Goal: Task Accomplishment & Management: Complete application form

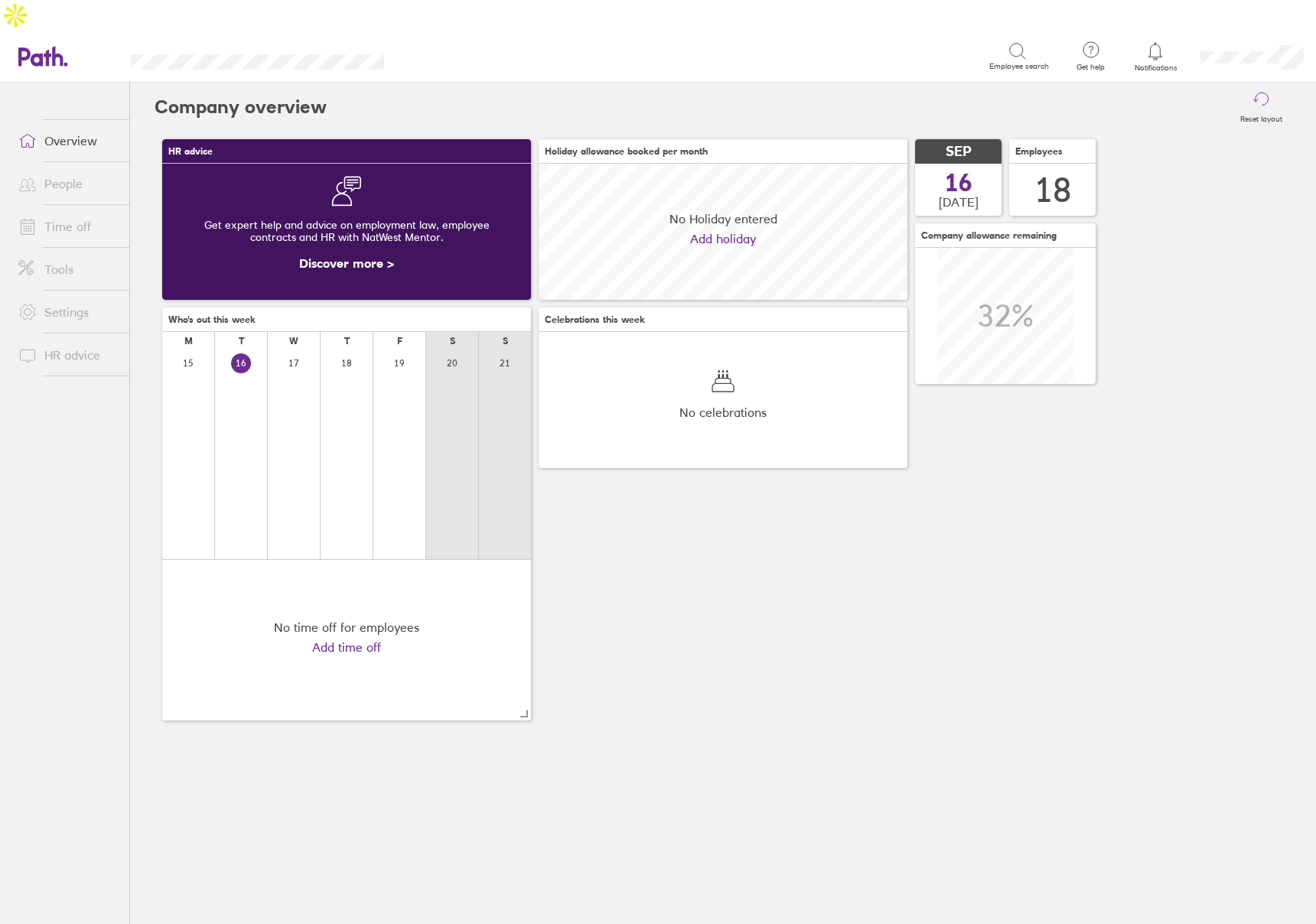
scroll to position [136, 369]
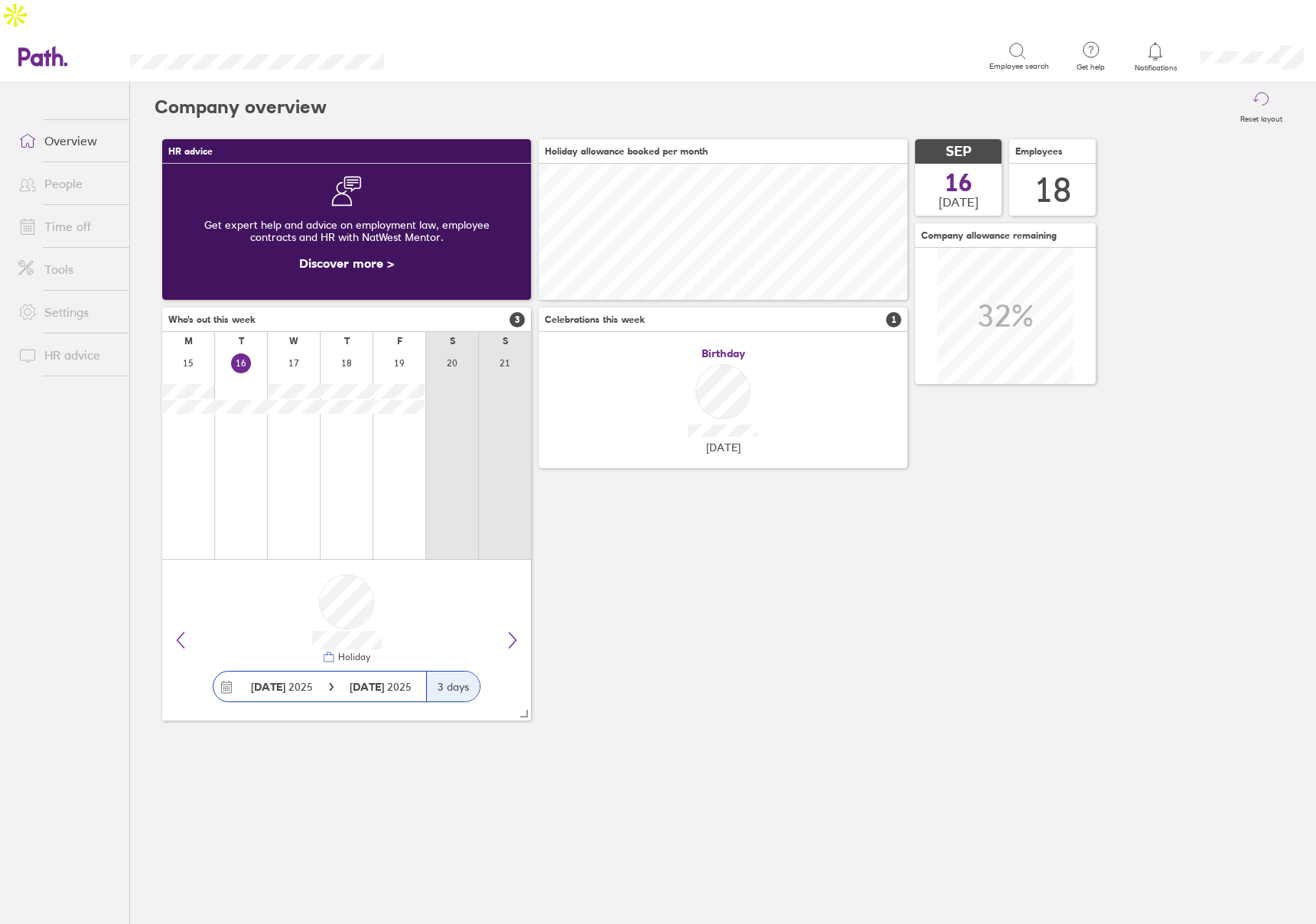
click at [94, 211] on link "Time off" at bounding box center [68, 226] width 123 height 31
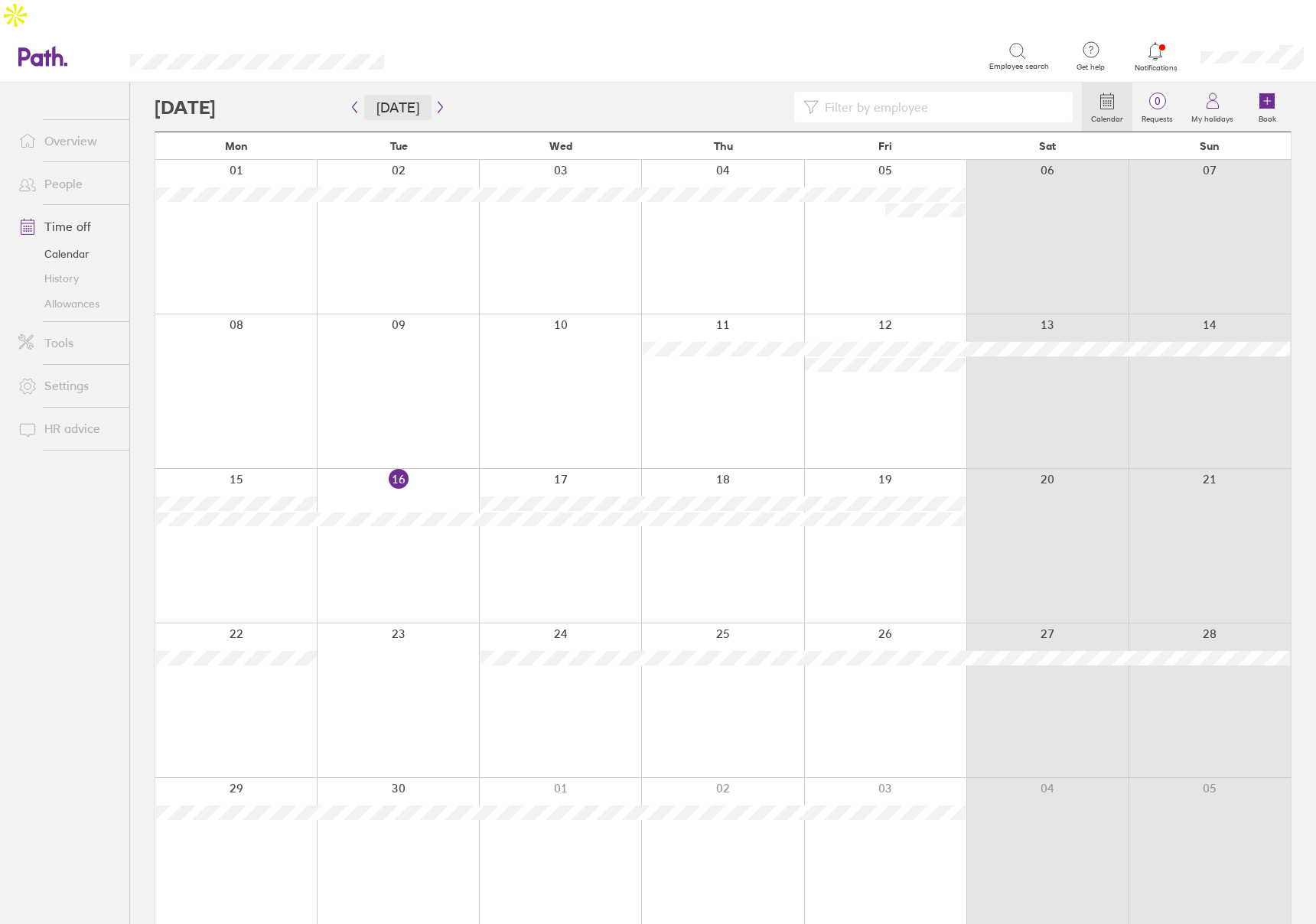
click at [389, 94] on button "[DATE]" at bounding box center [397, 107] width 67 height 25
click at [77, 292] on link "Allowances" at bounding box center [68, 304] width 123 height 24
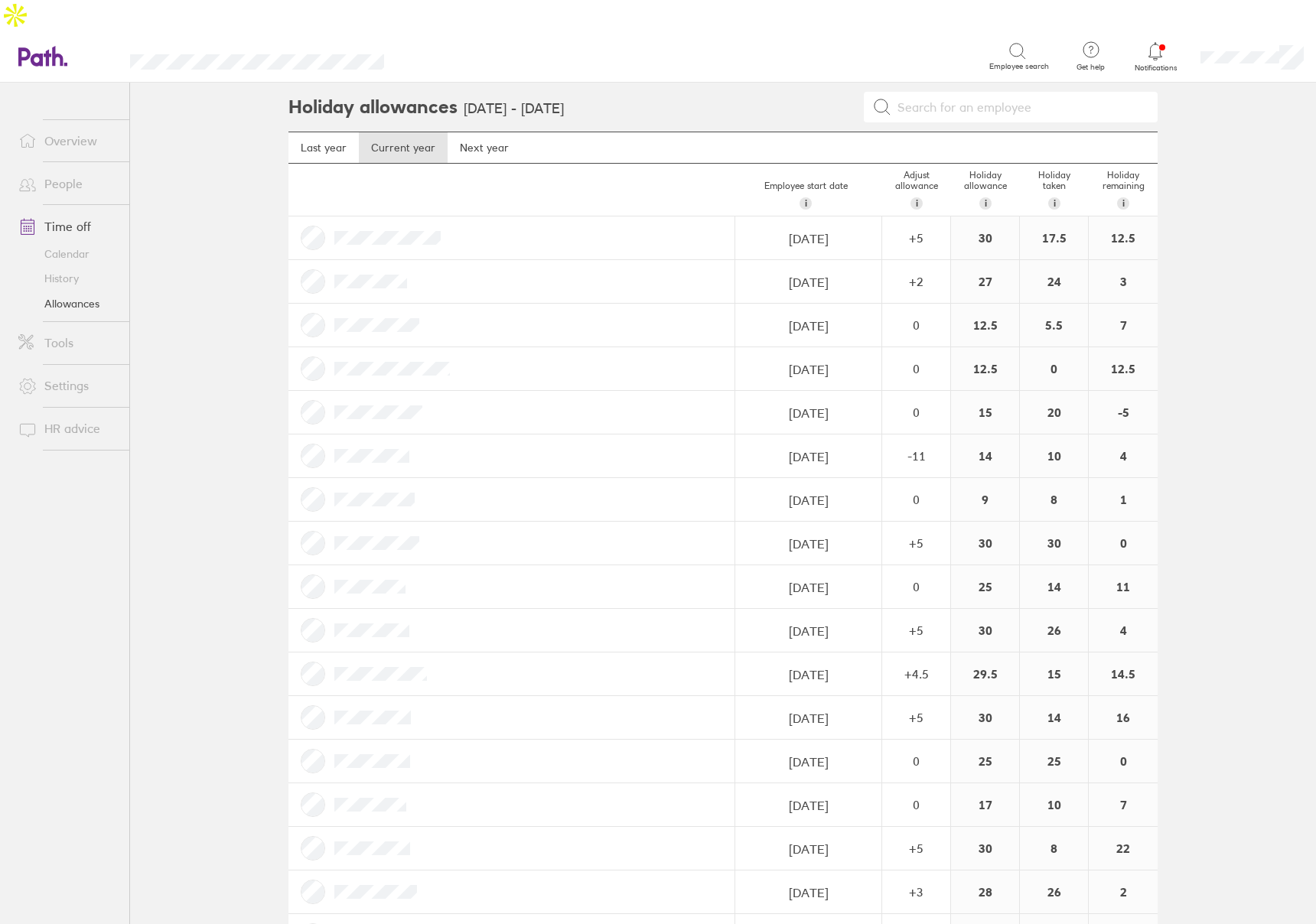
click at [74, 267] on link "History" at bounding box center [68, 279] width 123 height 24
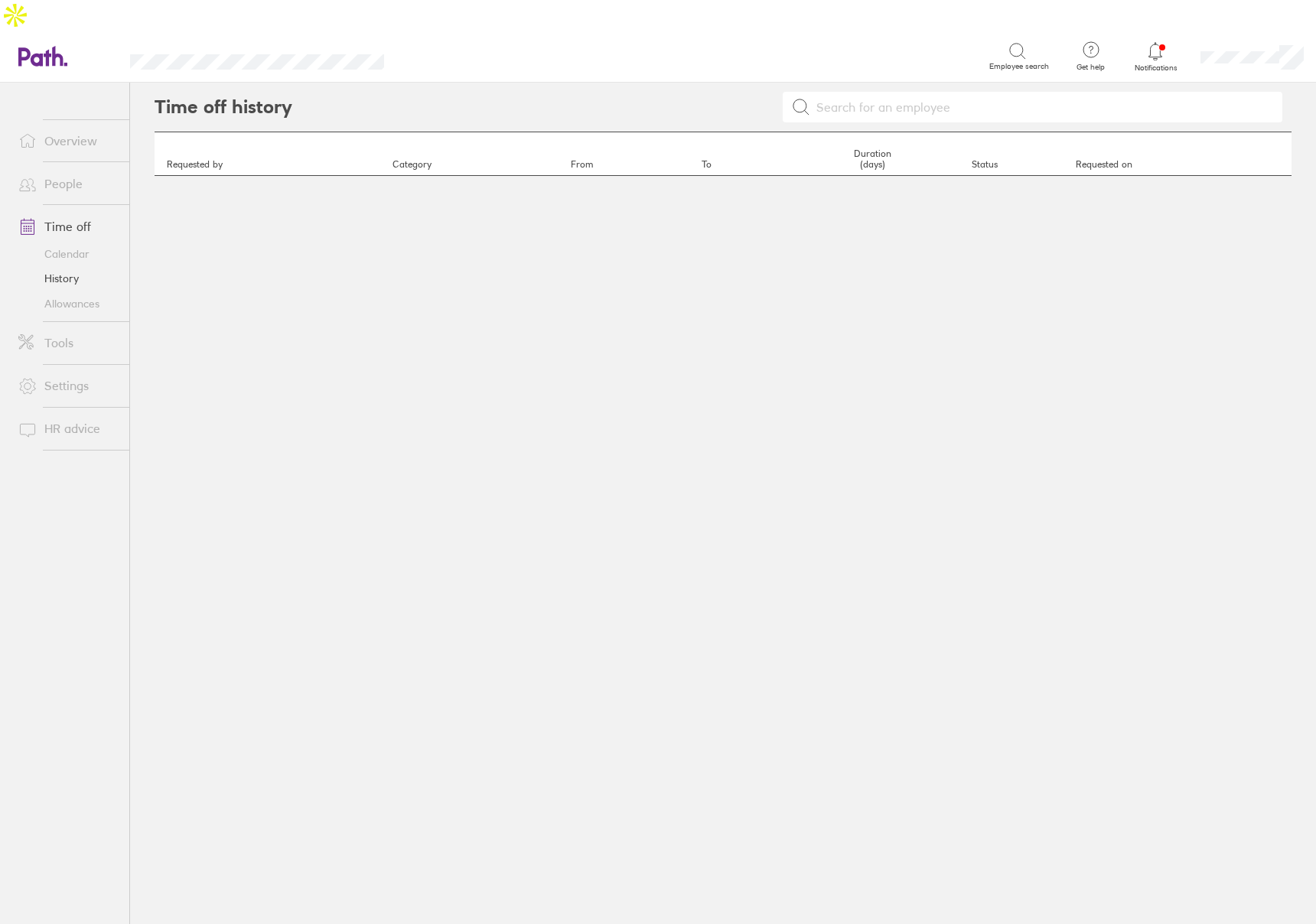
click at [545, 186] on div "Time off history Requested by Category From To Duration (days) Status Requested…" at bounding box center [723, 519] width 1186 height 875
click at [65, 168] on link "People" at bounding box center [68, 183] width 123 height 31
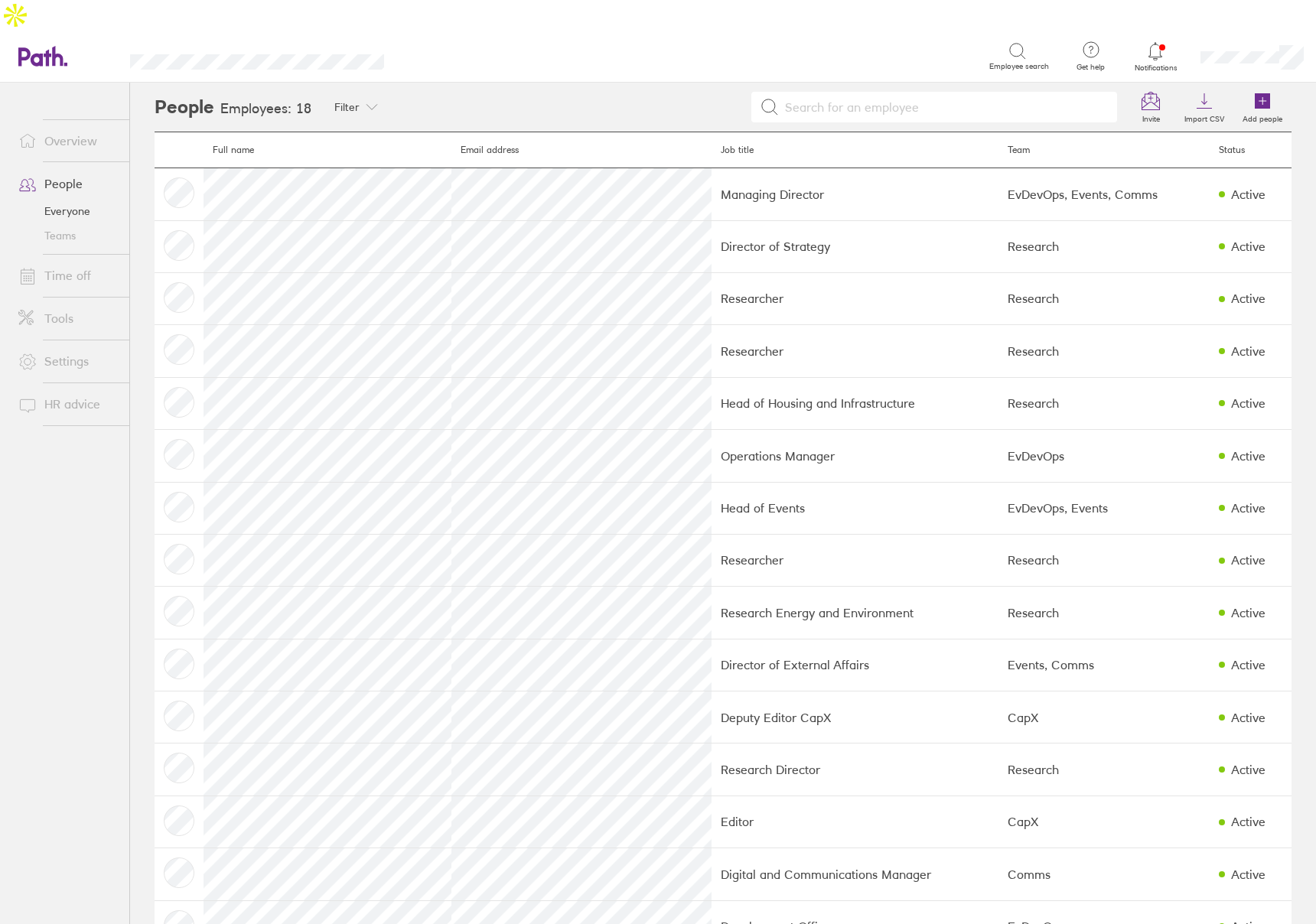
click at [62, 261] on link "Time off" at bounding box center [68, 276] width 123 height 31
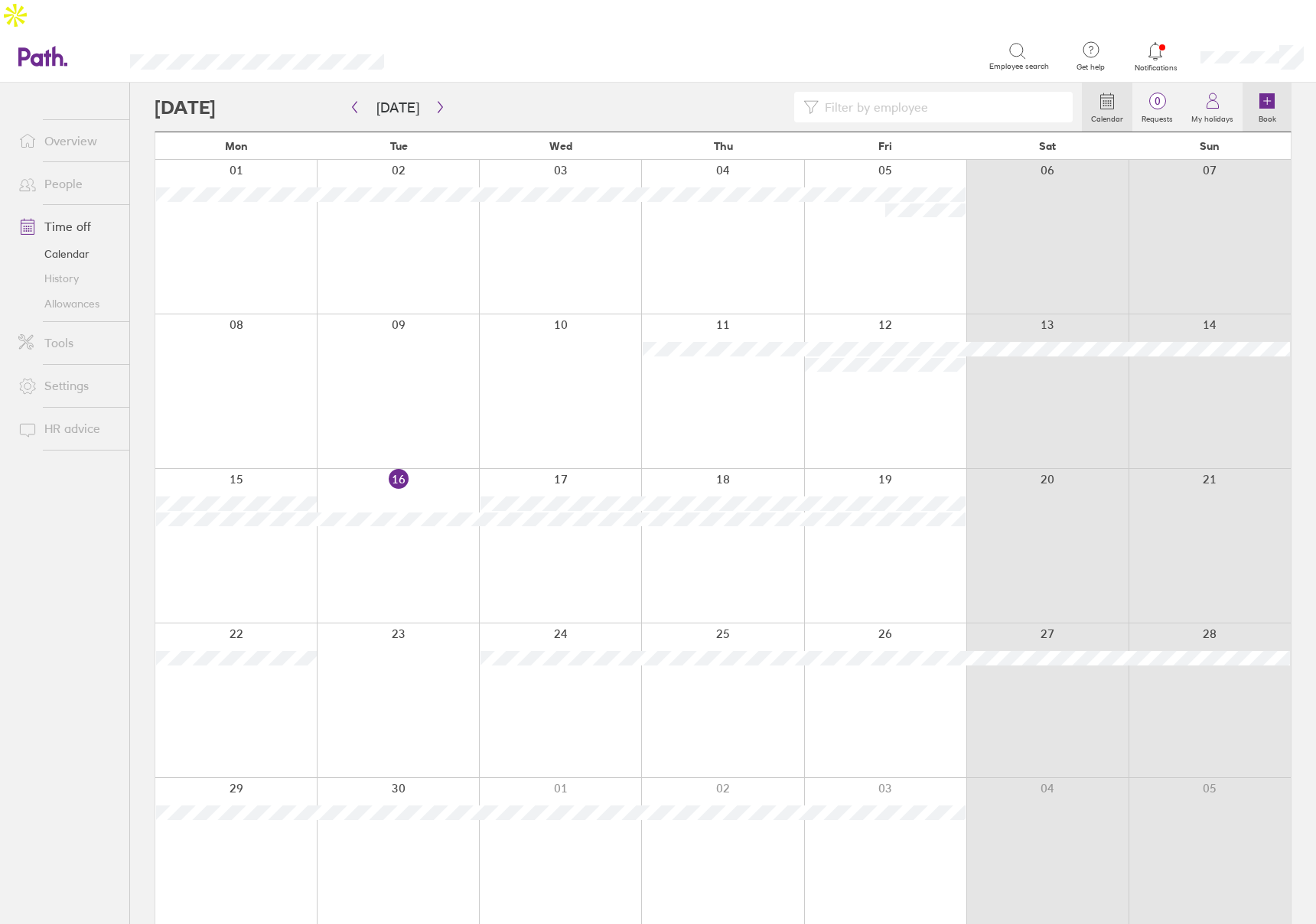
click at [1267, 94] on icon at bounding box center [1267, 101] width 15 height 15
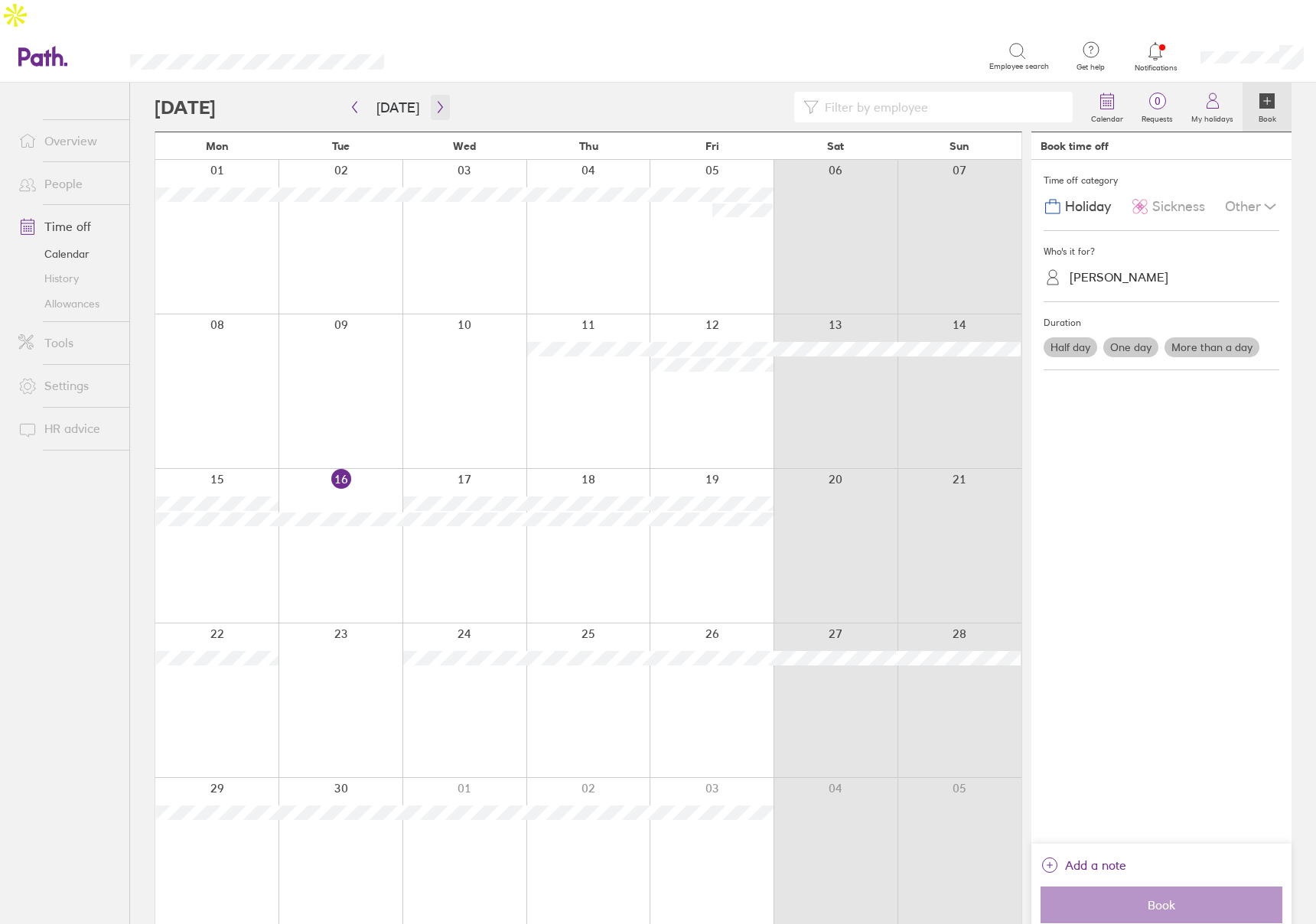
click at [435, 101] on icon "button" at bounding box center [440, 107] width 11 height 12
click at [435, 101] on icon "button" at bounding box center [440, 107] width 11 height 12
click at [1226, 338] on label "More than a day" at bounding box center [1212, 347] width 95 height 20
click at [0, 0] on input "More than a day" at bounding box center [0, 0] width 0 height 0
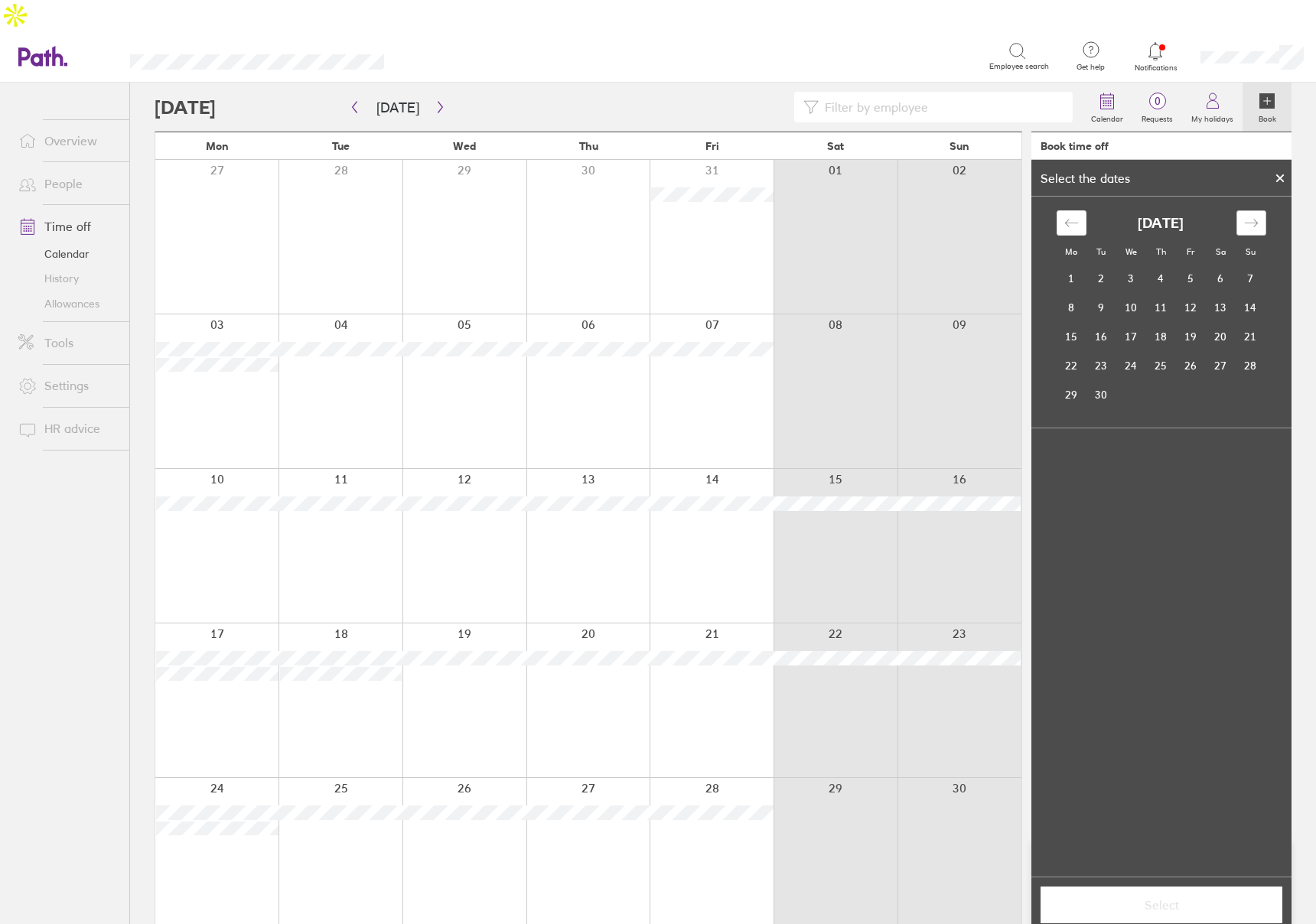
click at [1247, 210] on div "Move forward to switch to the next month." at bounding box center [1251, 222] width 30 height 25
click at [1247, 210] on div "Move forward to switch to the next month." at bounding box center [1251, 222] width 30 height 25
click at [1260, 210] on div "Move forward to switch to the next month." at bounding box center [1251, 222] width 30 height 25
click at [1166, 293] on td "11" at bounding box center [1161, 308] width 30 height 29
click at [1099, 351] on td "23" at bounding box center [1101, 366] width 30 height 29
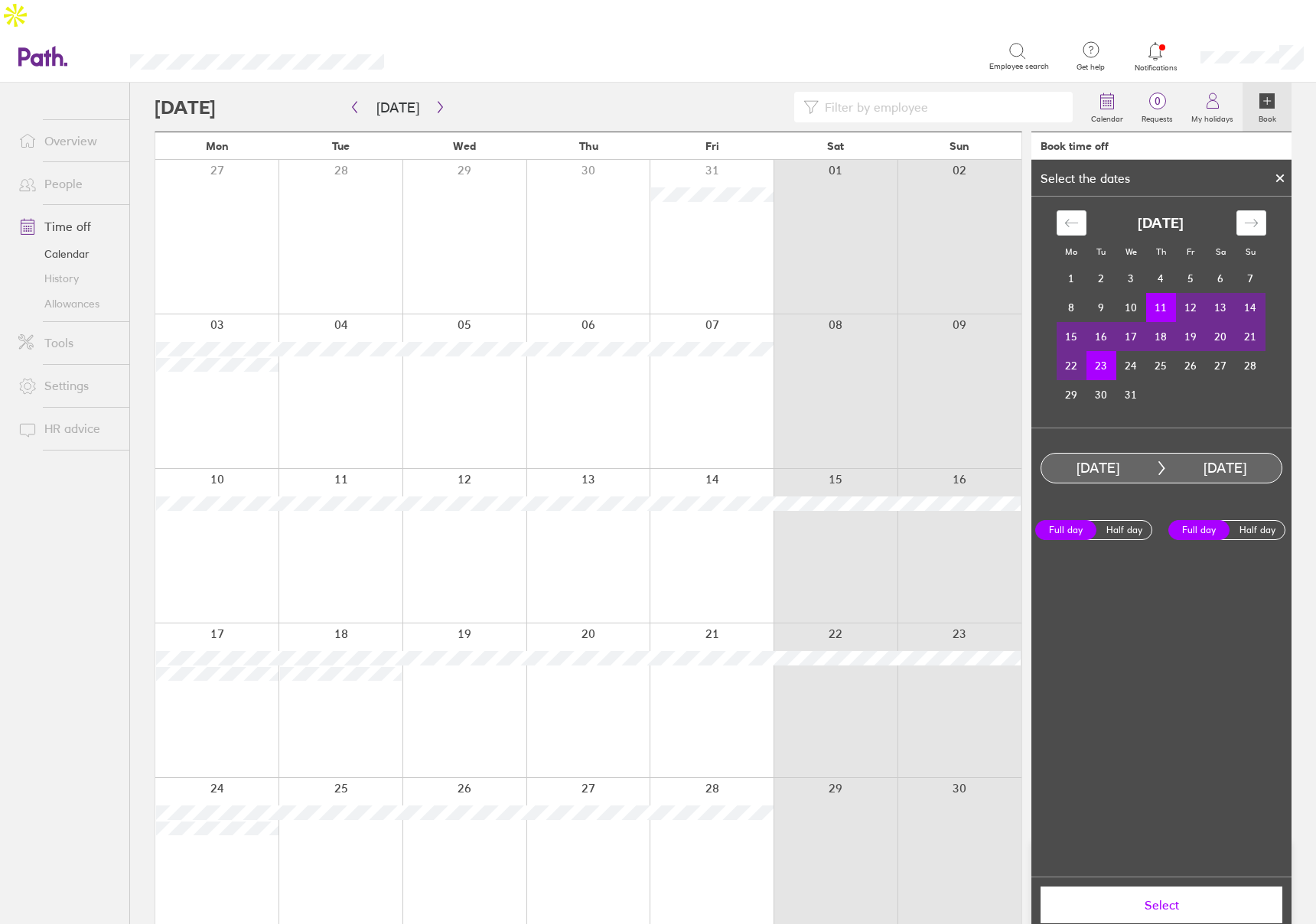
click at [1150, 898] on span "Select" at bounding box center [1161, 905] width 221 height 14
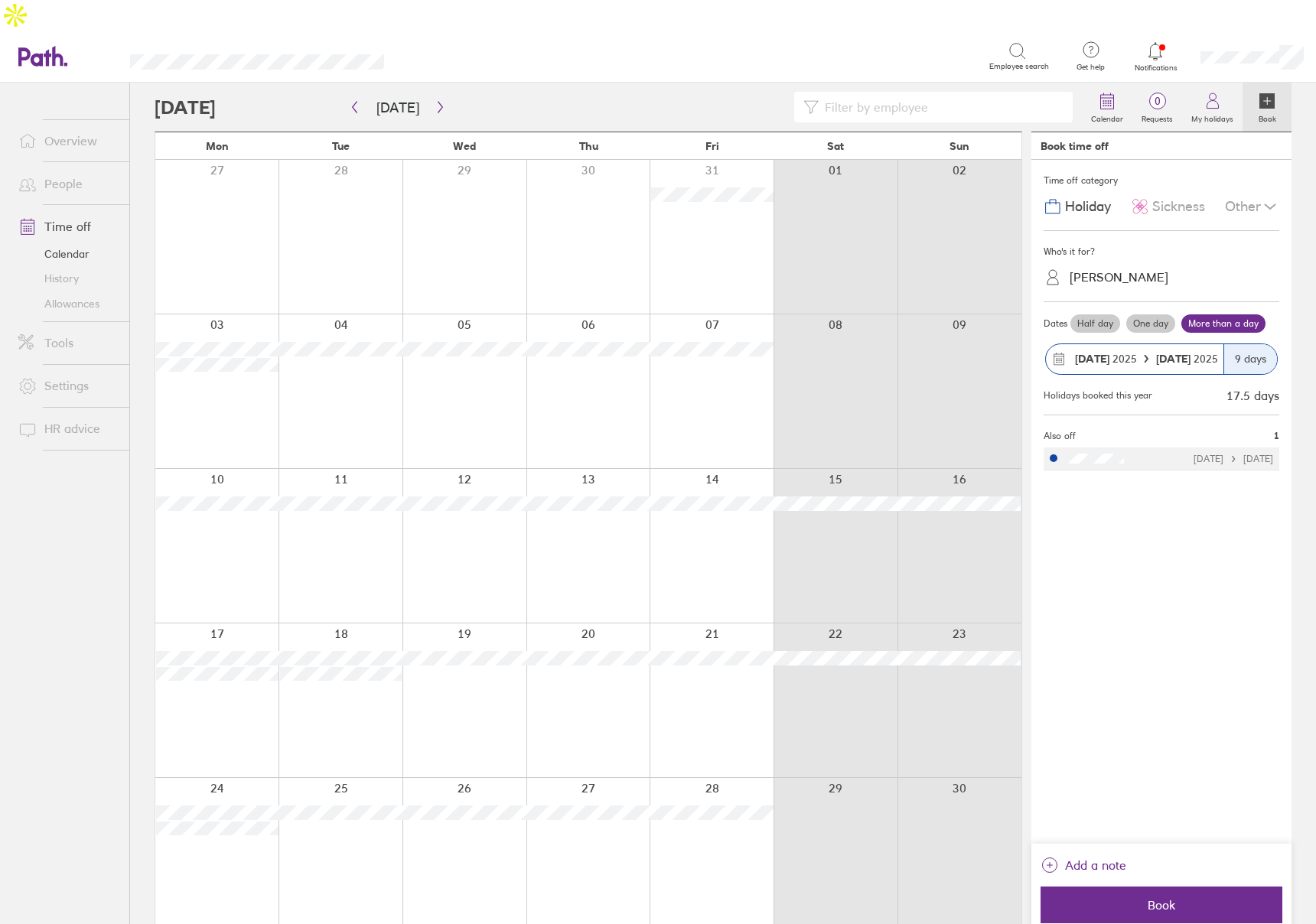
click at [1110, 646] on div "Time off category Holiday Sickness Other Who's it for? [PERSON_NAME] Dates Half…" at bounding box center [1162, 502] width 260 height 684
click at [1095, 853] on span "Add a note" at bounding box center [1095, 865] width 61 height 24
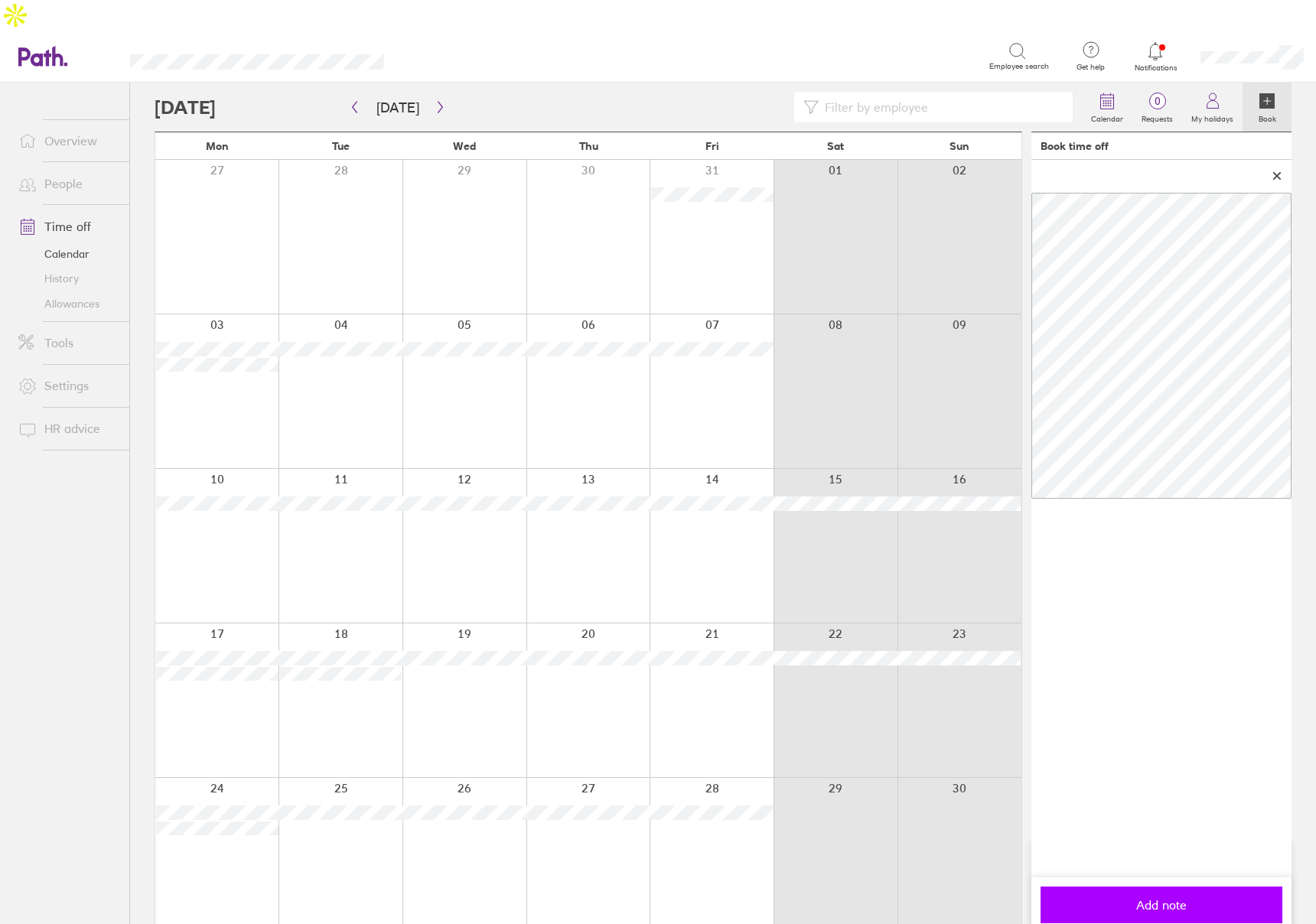
click at [1183, 887] on button "Add note" at bounding box center [1161, 905] width 242 height 36
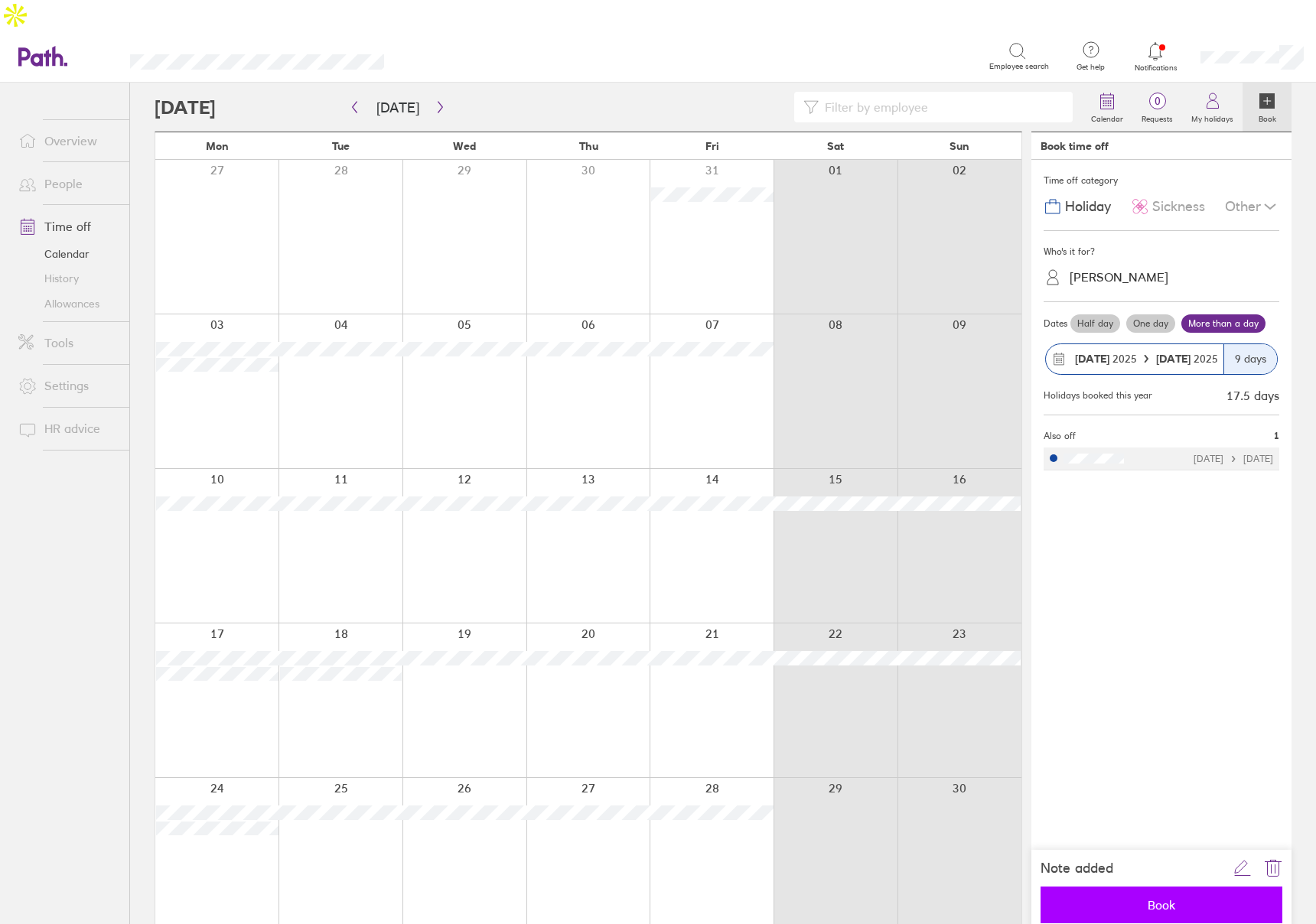
click at [1179, 887] on button "Book" at bounding box center [1161, 905] width 242 height 36
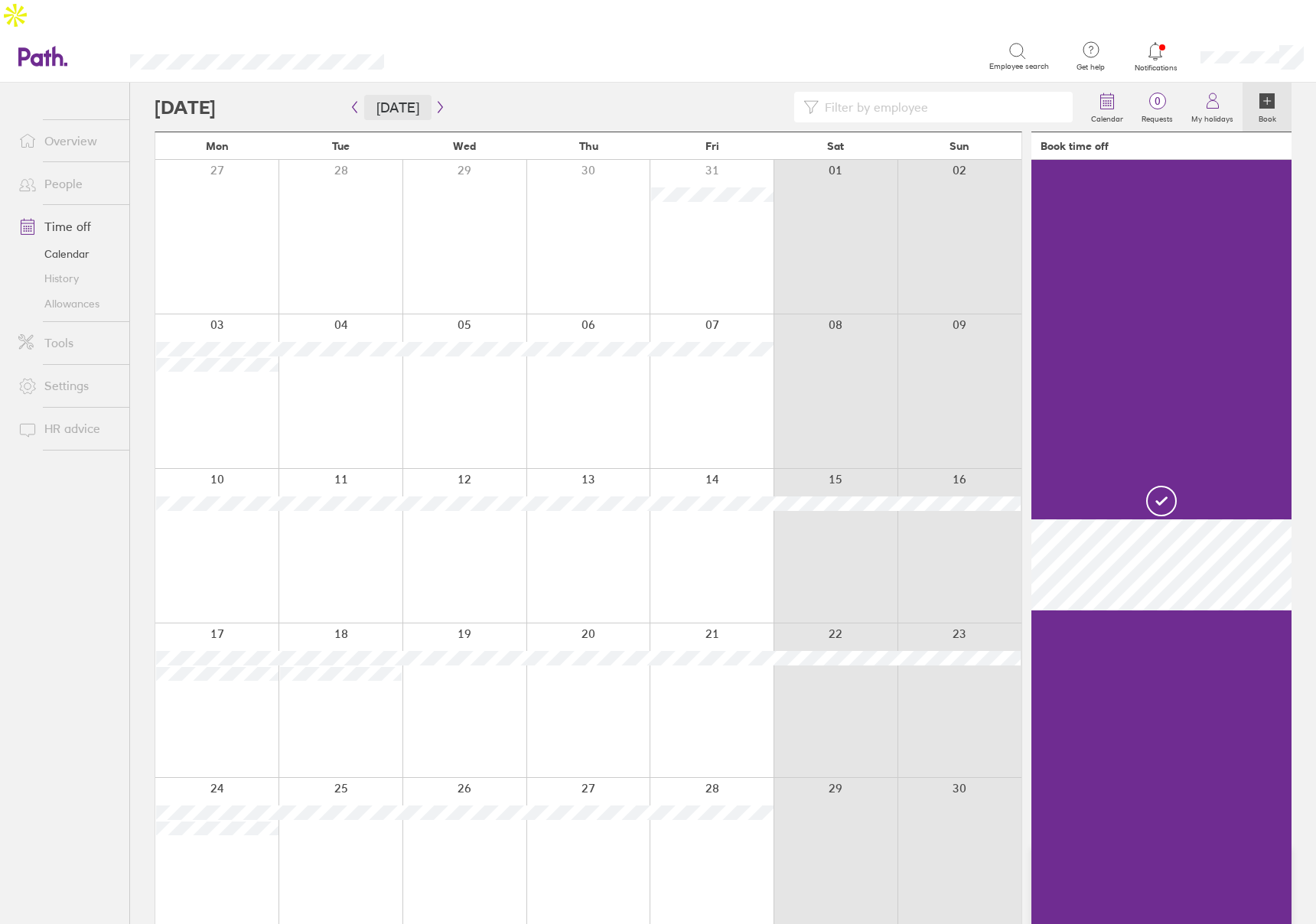
click at [394, 94] on button "[DATE]" at bounding box center [397, 107] width 67 height 25
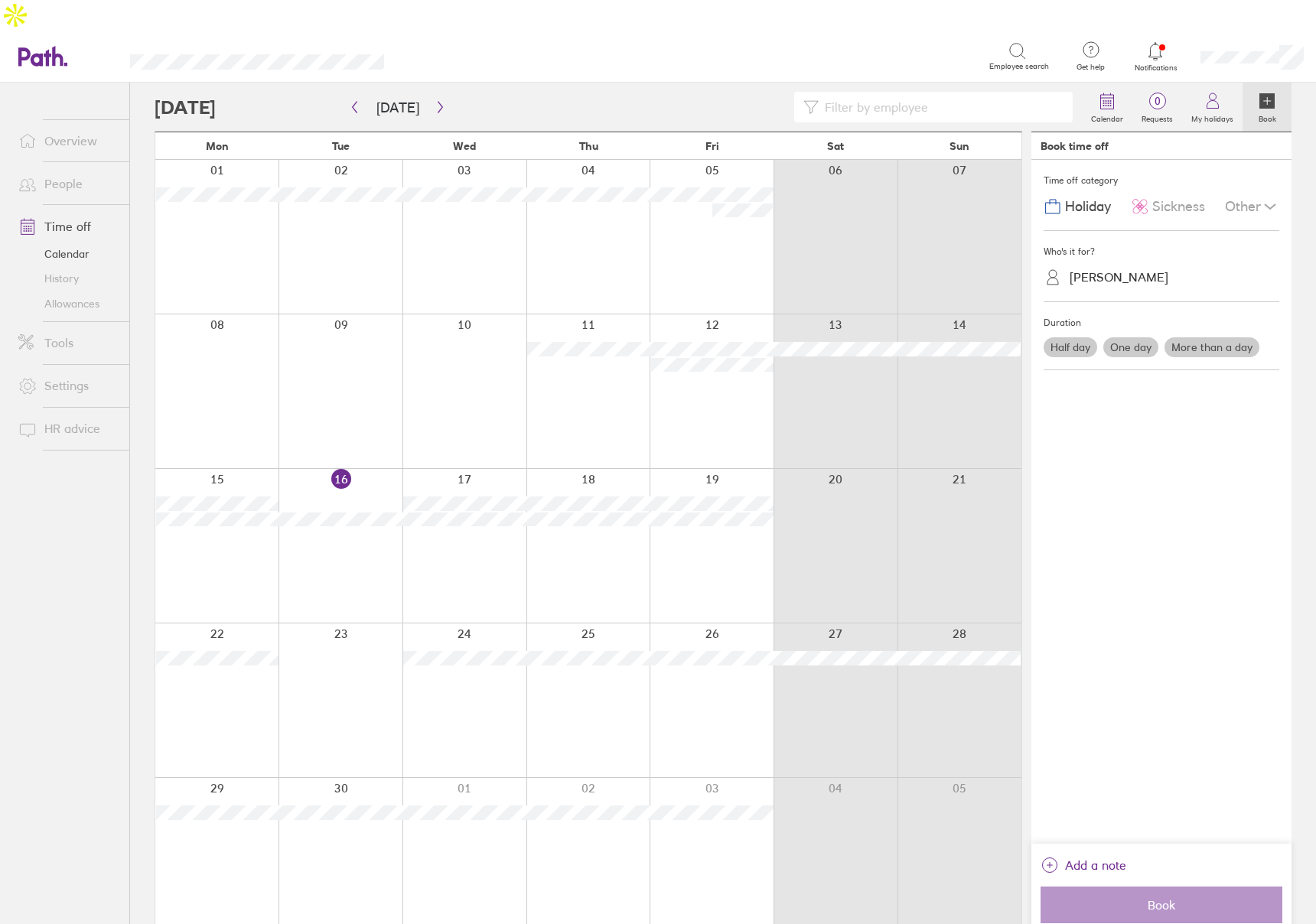
click at [595, 502] on div at bounding box center [588, 546] width 124 height 153
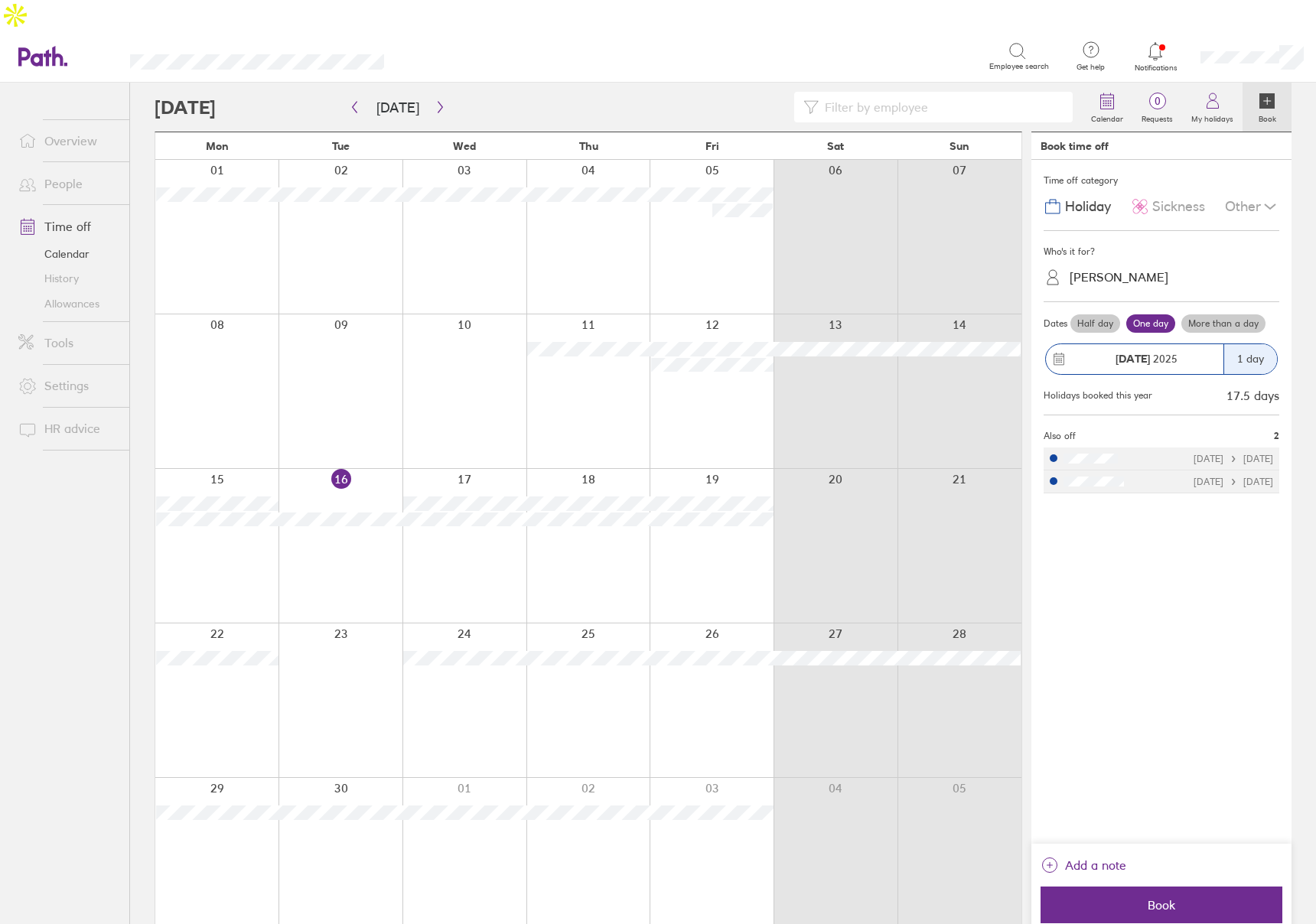
click at [1259, 314] on label "More than a day" at bounding box center [1223, 323] width 84 height 19
click at [0, 0] on input "More than a day" at bounding box center [0, 0] width 0 height 0
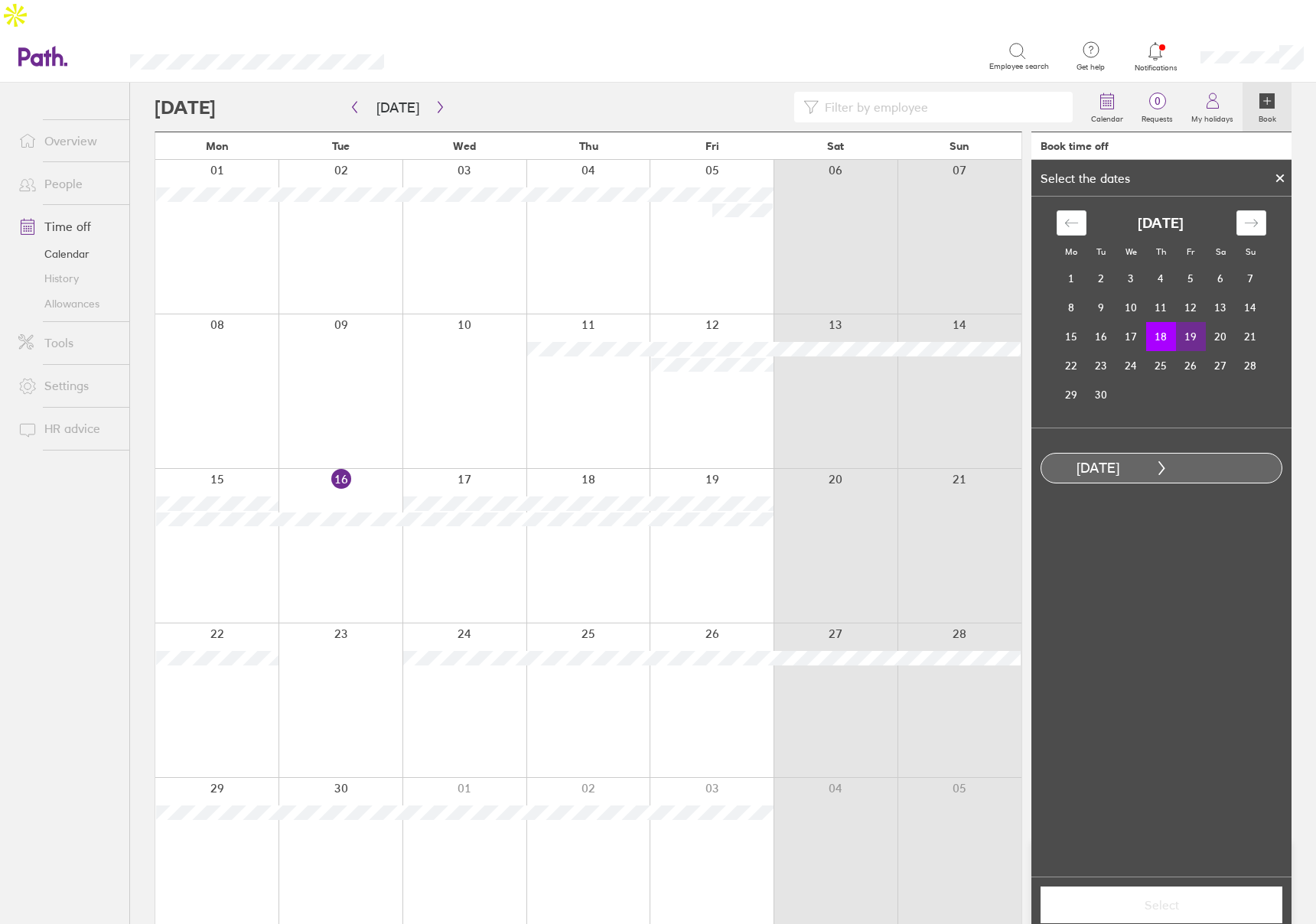
click at [1185, 322] on td "19" at bounding box center [1191, 337] width 30 height 29
click at [1124, 898] on span "Select" at bounding box center [1161, 905] width 221 height 14
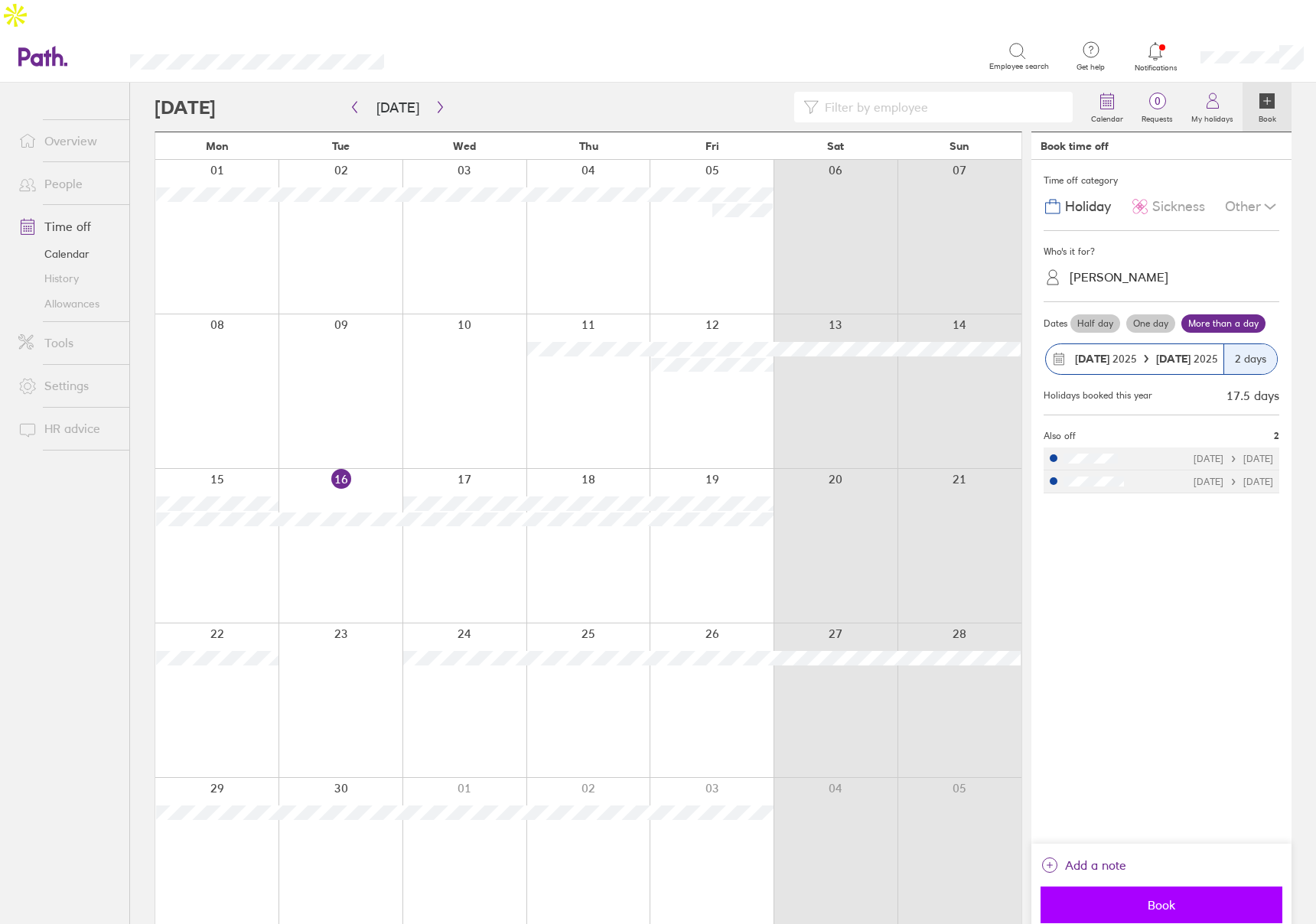
click at [1167, 898] on span "Book" at bounding box center [1161, 905] width 221 height 14
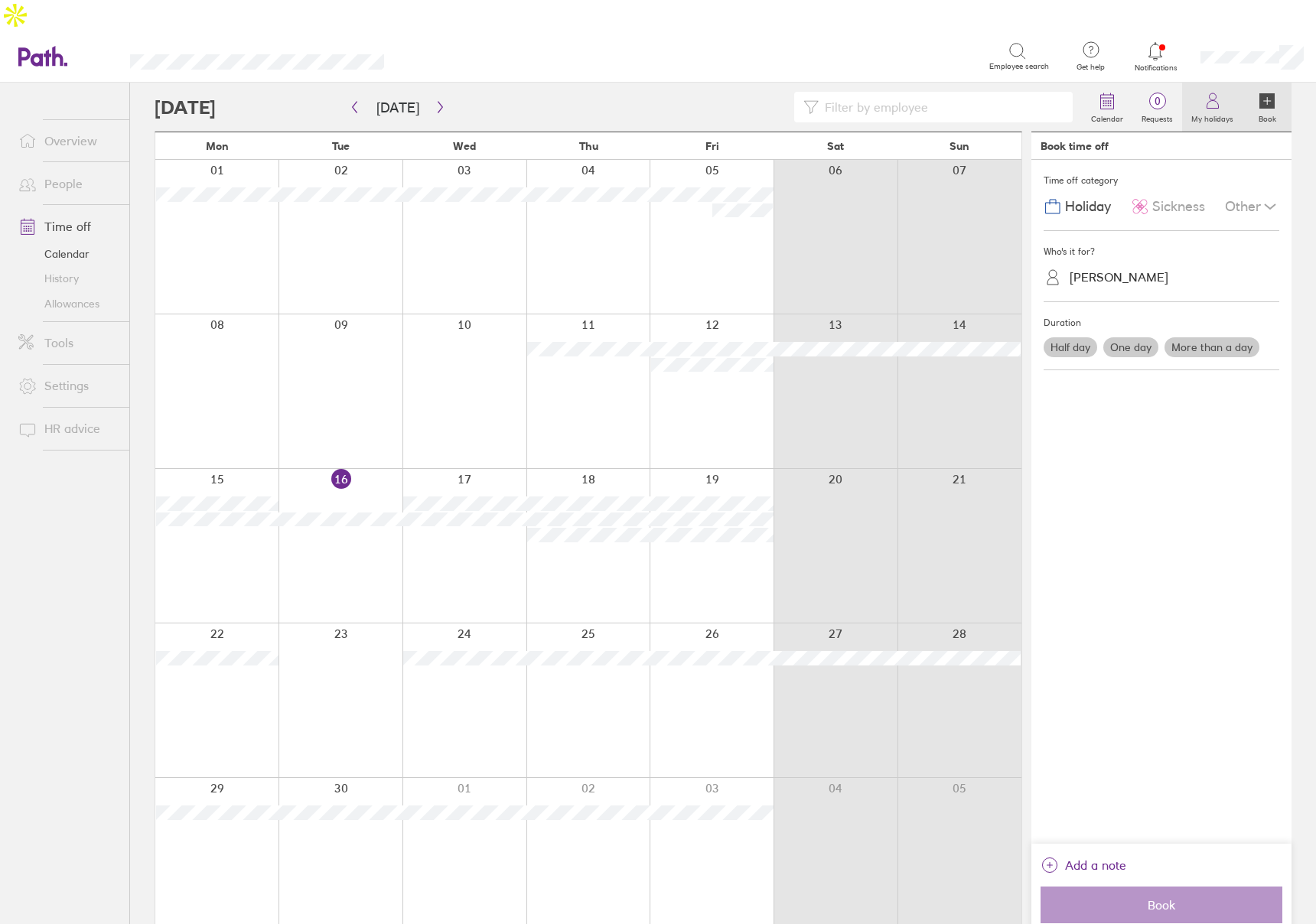
click at [1222, 82] on link "My holidays" at bounding box center [1212, 107] width 61 height 49
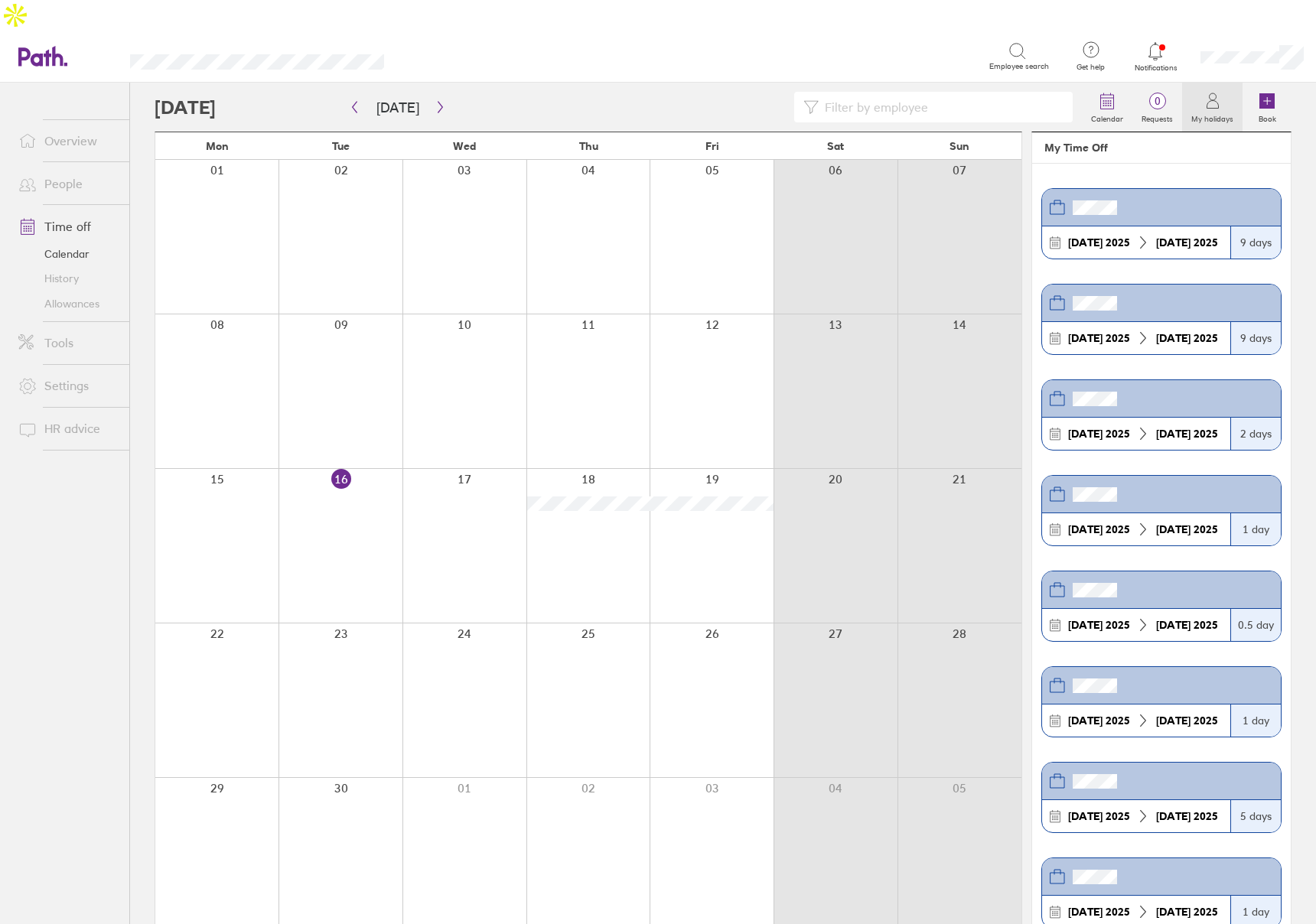
click at [63, 292] on link "Allowances" at bounding box center [68, 304] width 123 height 24
